Goal: Task Accomplishment & Management: Manage account settings

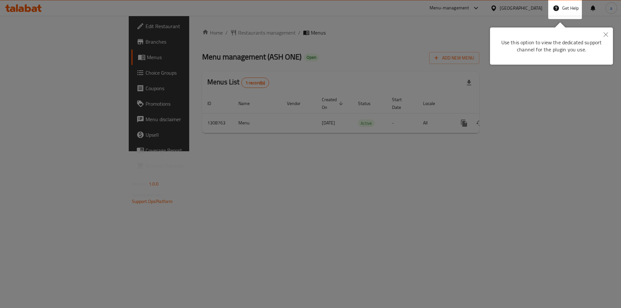
drag, startPoint x: 285, startPoint y: 108, endPoint x: 574, endPoint y: 47, distance: 295.6
click at [286, 108] on div at bounding box center [310, 154] width 621 height 308
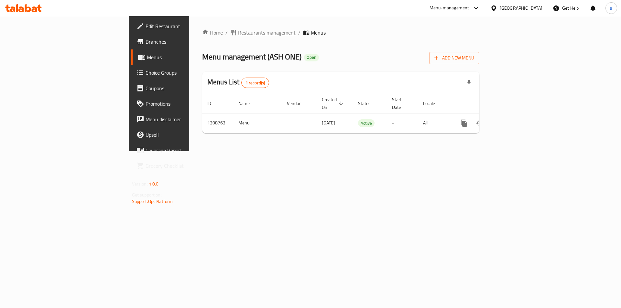
click at [238, 33] on span "Restaurants management" at bounding box center [267, 33] width 58 height 8
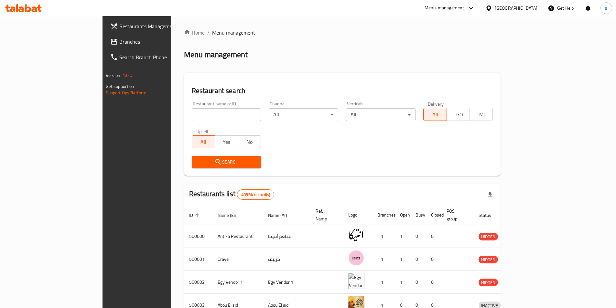
click at [119, 45] on span "Branches" at bounding box center [159, 42] width 81 height 8
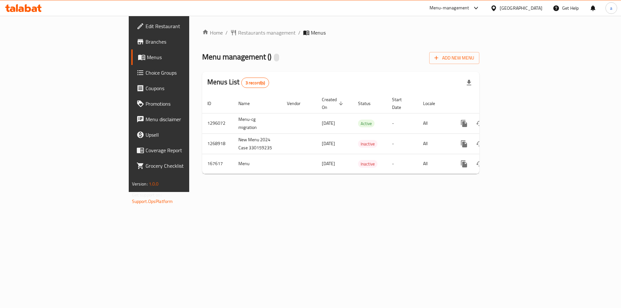
click at [146, 74] on span "Choice Groups" at bounding box center [187, 73] width 82 height 8
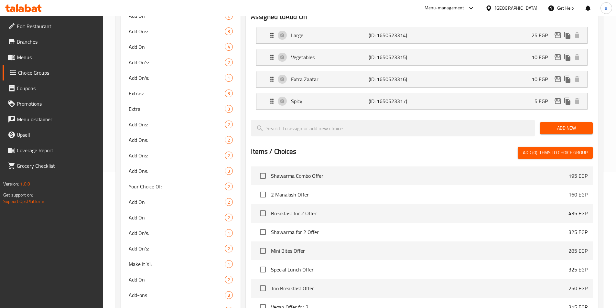
scroll to position [6, 0]
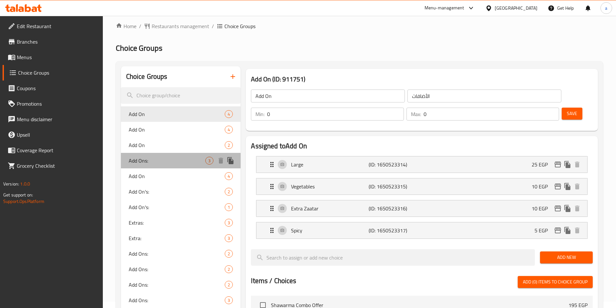
click at [194, 163] on span "Add Ons:" at bounding box center [167, 161] width 77 height 8
type input "Add Ons:"
type input "الإضافات:"
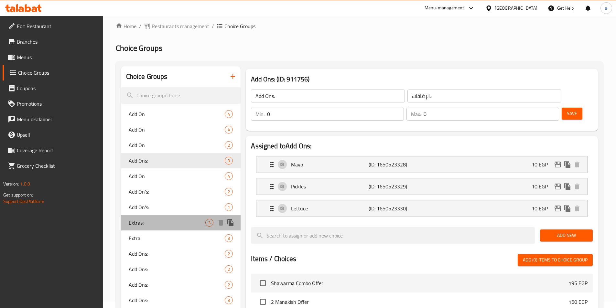
click at [212, 225] on span "3" at bounding box center [209, 223] width 7 height 6
type input "Extras:"
type input "اكسترا"
type input "2"
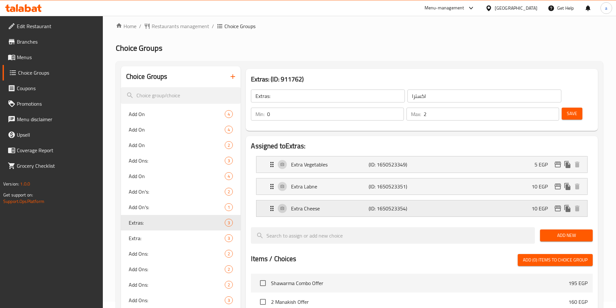
scroll to position [39, 0]
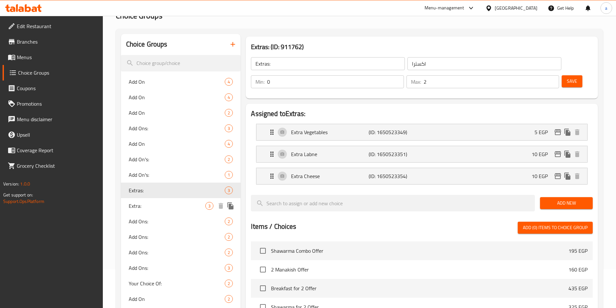
click at [161, 207] on span "Extra:" at bounding box center [167, 206] width 77 height 8
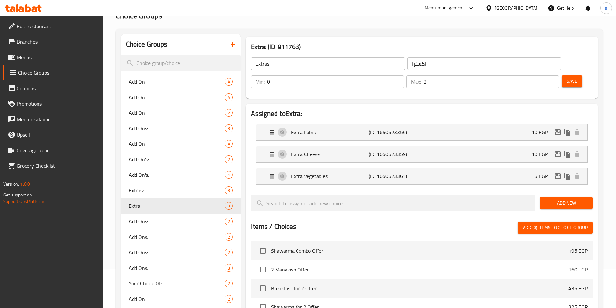
type input "Extra:"
type input "اكسترا:"
type input "3"
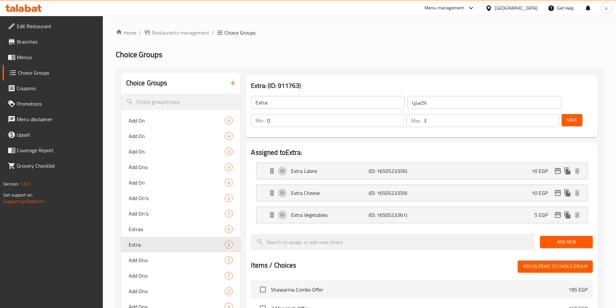
click at [351, 51] on h2 "Choice Groups" at bounding box center [359, 54] width 487 height 10
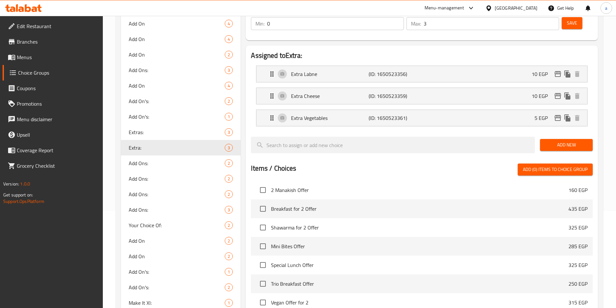
scroll to position [32, 0]
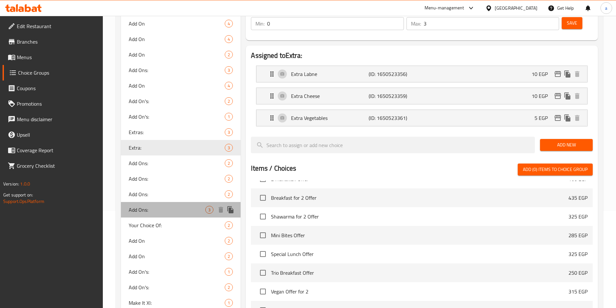
click at [189, 211] on span "Add Ons:" at bounding box center [167, 210] width 77 height 8
type input "Add Ons:"
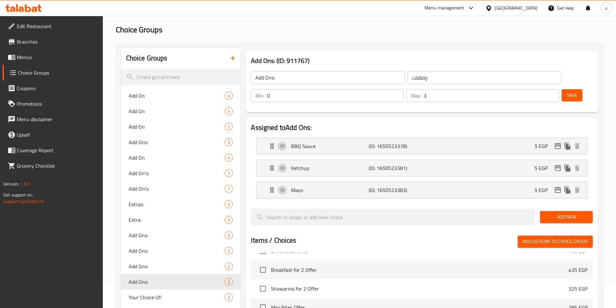
scroll to position [0, 0]
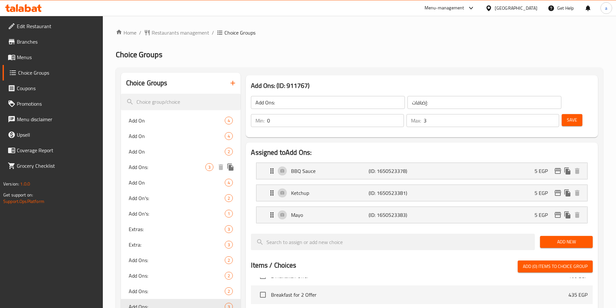
click at [147, 167] on span "Add Ons:" at bounding box center [167, 167] width 77 height 8
type input "الإضافات:"
type input "0"
click at [199, 229] on span "Extras:" at bounding box center [167, 229] width 77 height 8
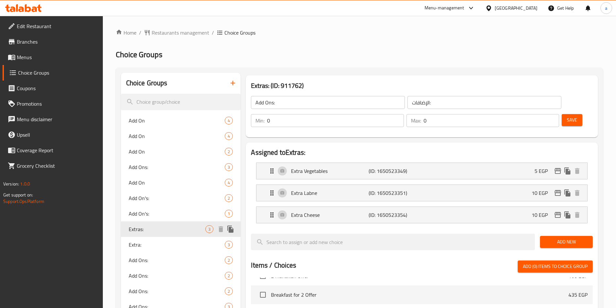
type input "Extras:"
type input "اكسترا"
type input "2"
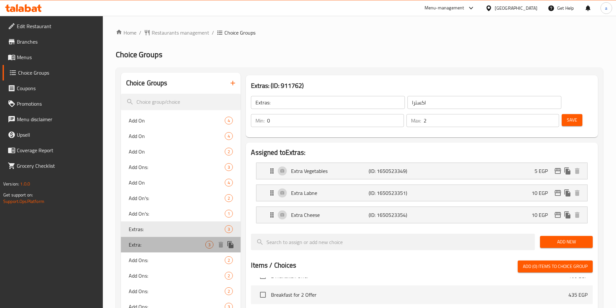
click at [178, 245] on span "Extra:" at bounding box center [167, 245] width 77 height 8
type input "Extra:"
type input "اكسترا:"
type input "3"
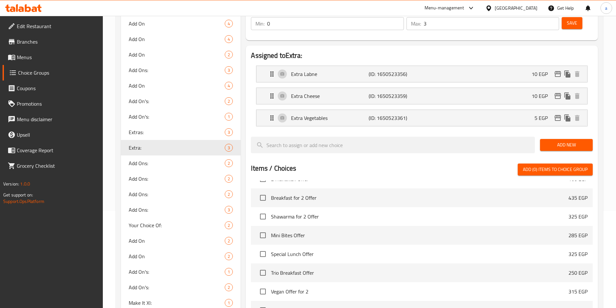
scroll to position [65, 0]
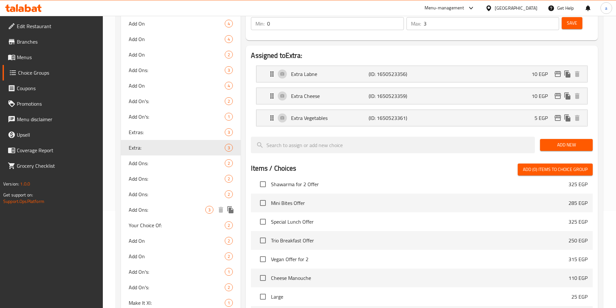
click at [197, 213] on span "Add Ons:" at bounding box center [167, 210] width 77 height 8
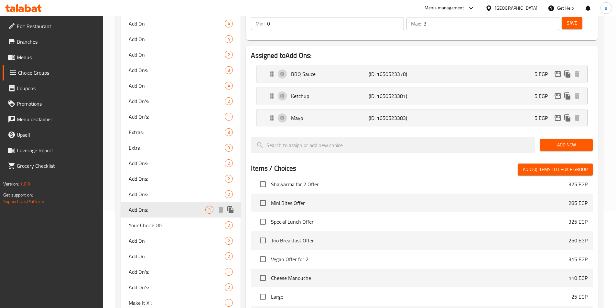
type input "Add Ons:"
type input "إضافات:"
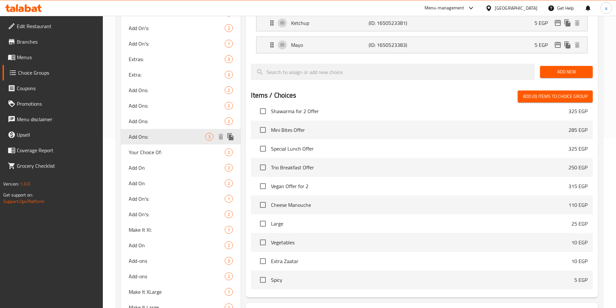
scroll to position [194, 0]
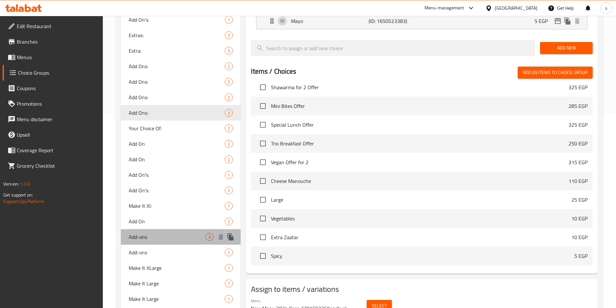
click at [185, 232] on div "Add-ons 3" at bounding box center [181, 237] width 120 height 16
type input "Add-ons"
type input "الأضافات"
type input "0"
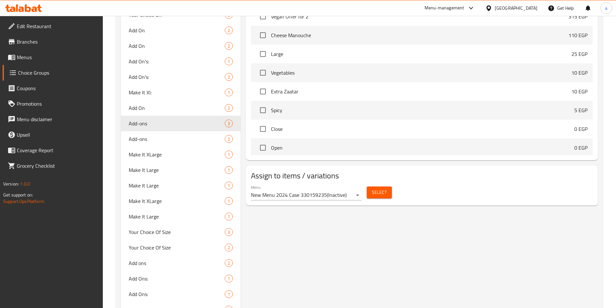
scroll to position [323, 0]
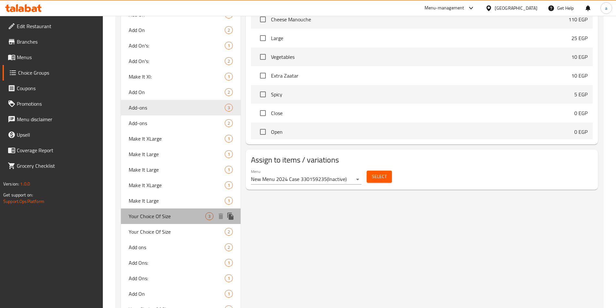
click at [160, 215] on span "Your Choice Of Size" at bounding box center [167, 217] width 77 height 8
type input "Your Choice Of Size"
type input "إختيارك من الحجم"
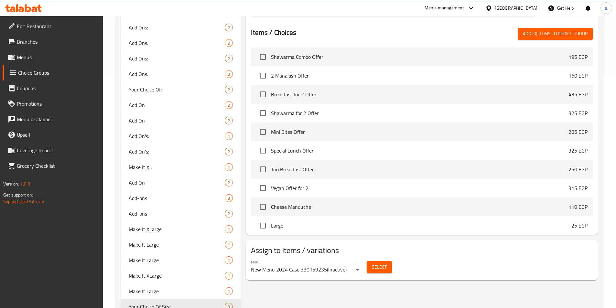
scroll to position [32, 0]
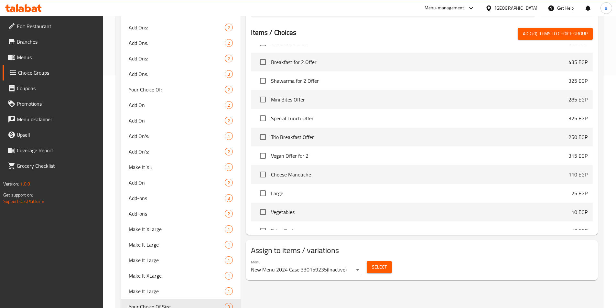
click at [378, 263] on span "Select" at bounding box center [379, 267] width 15 height 8
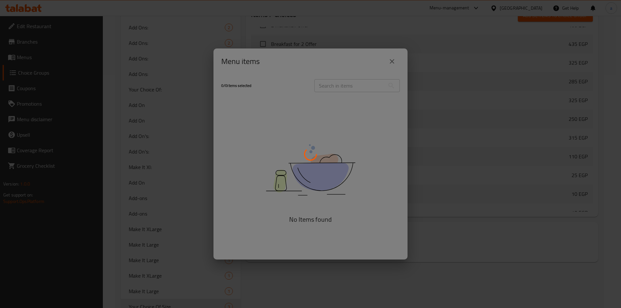
click at [449, 203] on div at bounding box center [310, 154] width 621 height 308
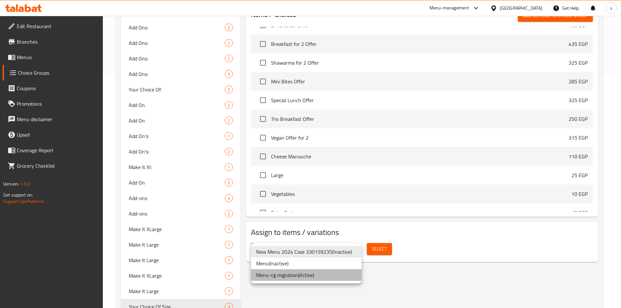
click at [329, 277] on li "Menu-cg migration ( Active )" at bounding box center [306, 275] width 111 height 12
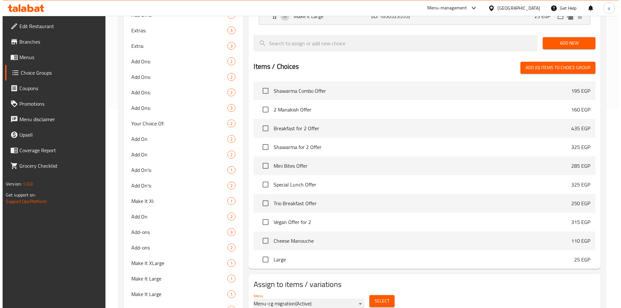
scroll to position [233, 0]
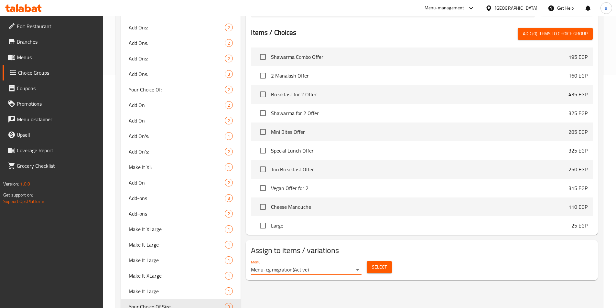
click at [387, 261] on button "Select" at bounding box center [379, 267] width 25 height 12
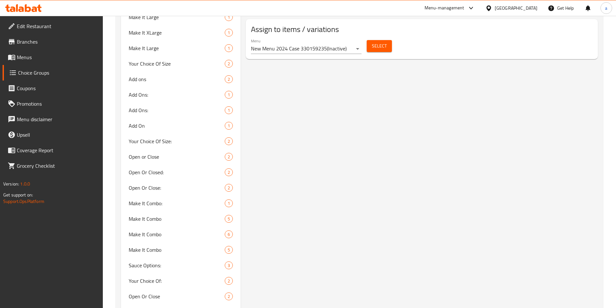
scroll to position [509, 0]
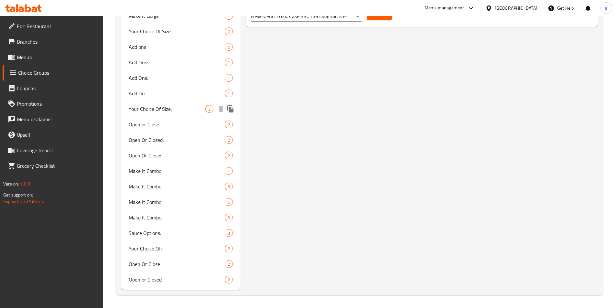
click at [171, 109] on span "Your Choice Of Size:" at bounding box center [167, 109] width 77 height 8
type input "Your Choice Of Size:"
type input "إختيارك من الحجم:"
type input "2"
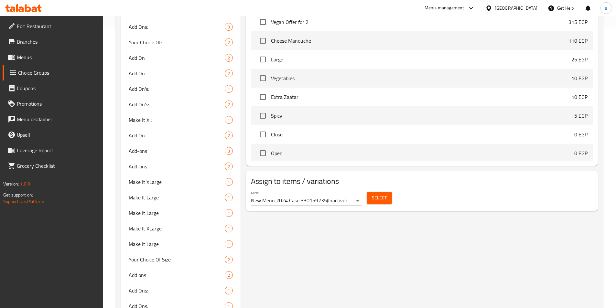
scroll to position [283, 0]
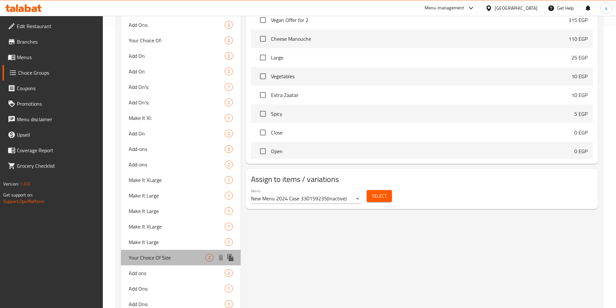
drag, startPoint x: 159, startPoint y: 259, endPoint x: 337, endPoint y: 234, distance: 179.6
click at [159, 259] on span "Your Choice Of Size" at bounding box center [167, 258] width 77 height 8
type input "Your Choice Of Size"
type input "إختيارك من الحجم"
type input "0"
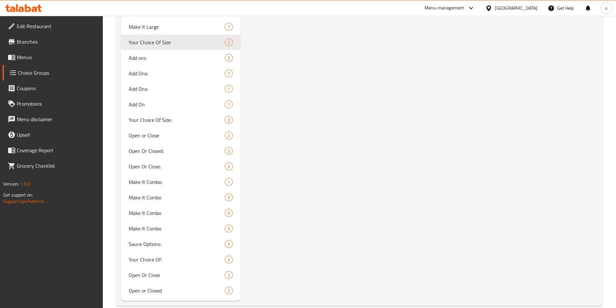
scroll to position [509, 0]
